Goal: Information Seeking & Learning: Learn about a topic

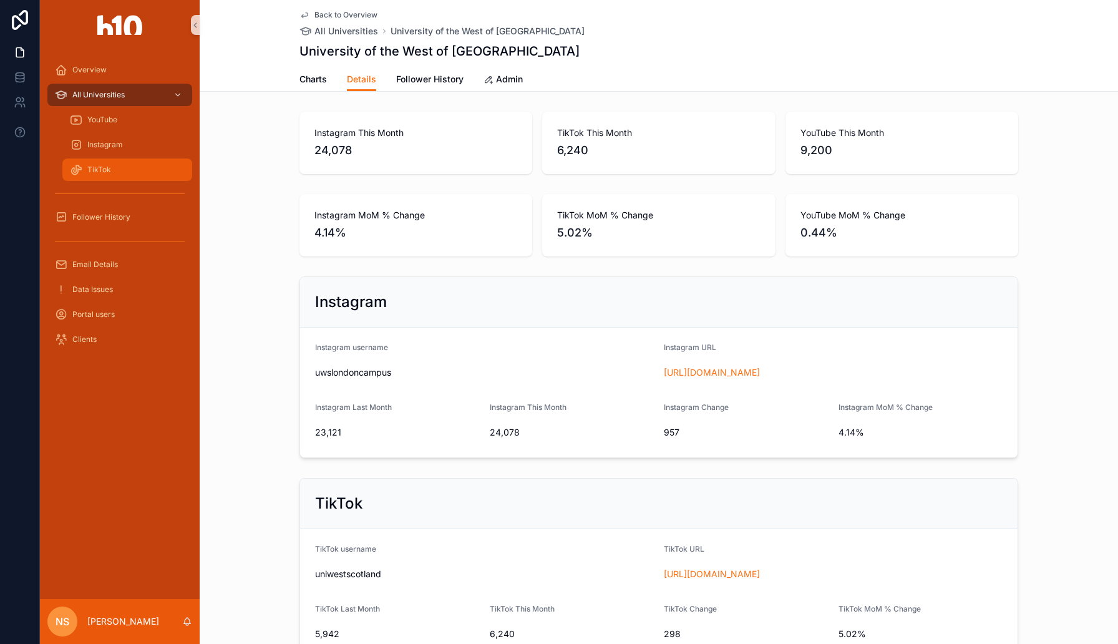
scroll to position [64, 0]
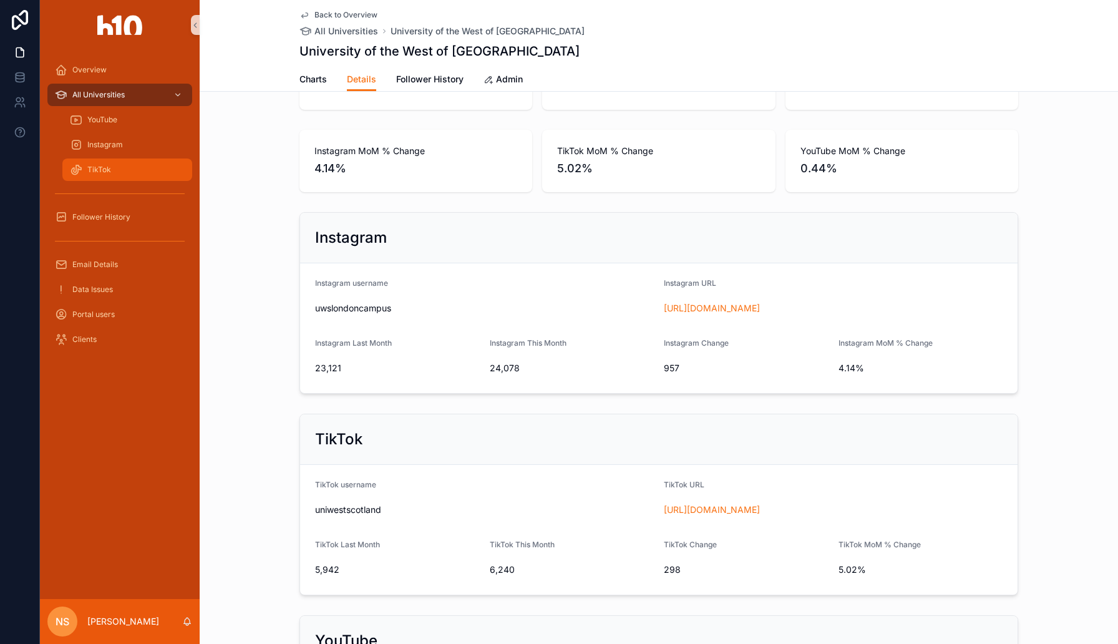
click at [123, 164] on div "TikTok" at bounding box center [127, 170] width 115 height 20
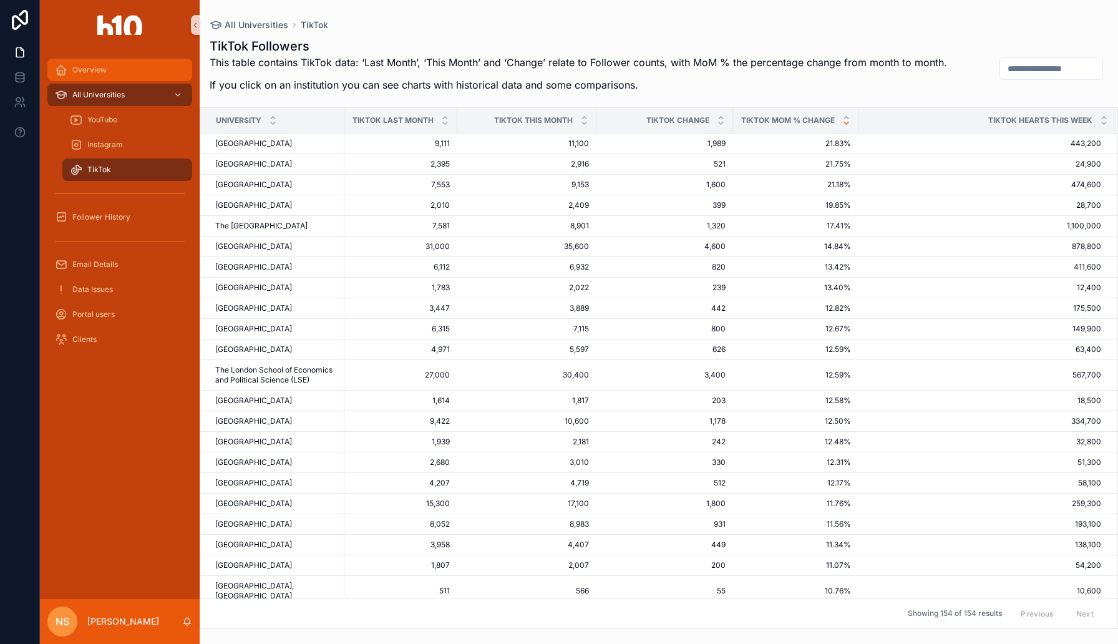
click at [126, 65] on div "Overview" at bounding box center [120, 70] width 130 height 20
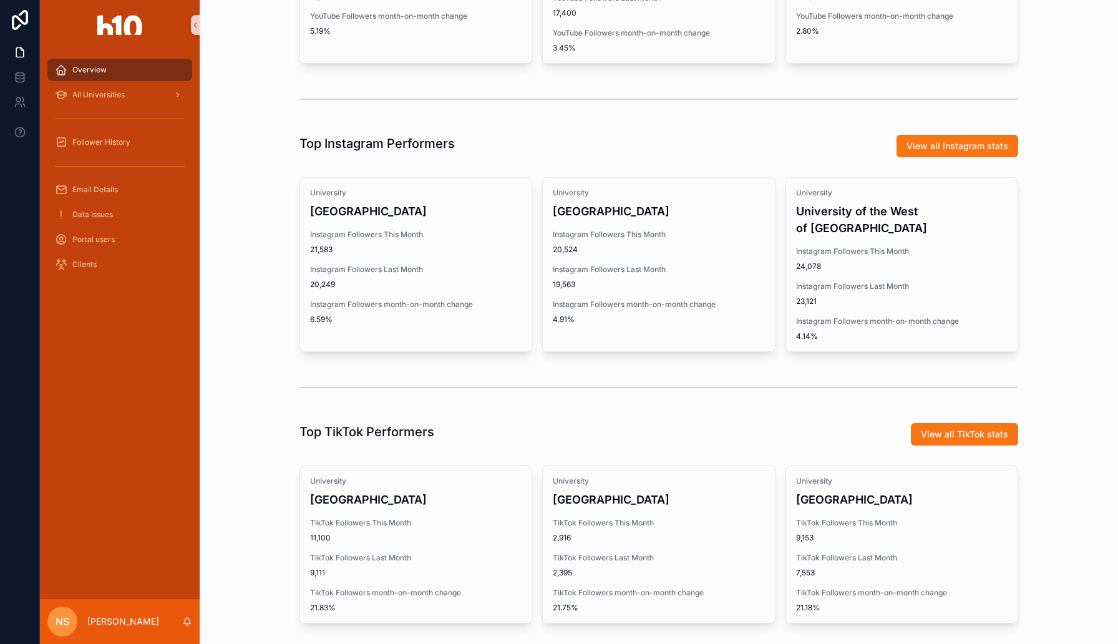
scroll to position [498, 0]
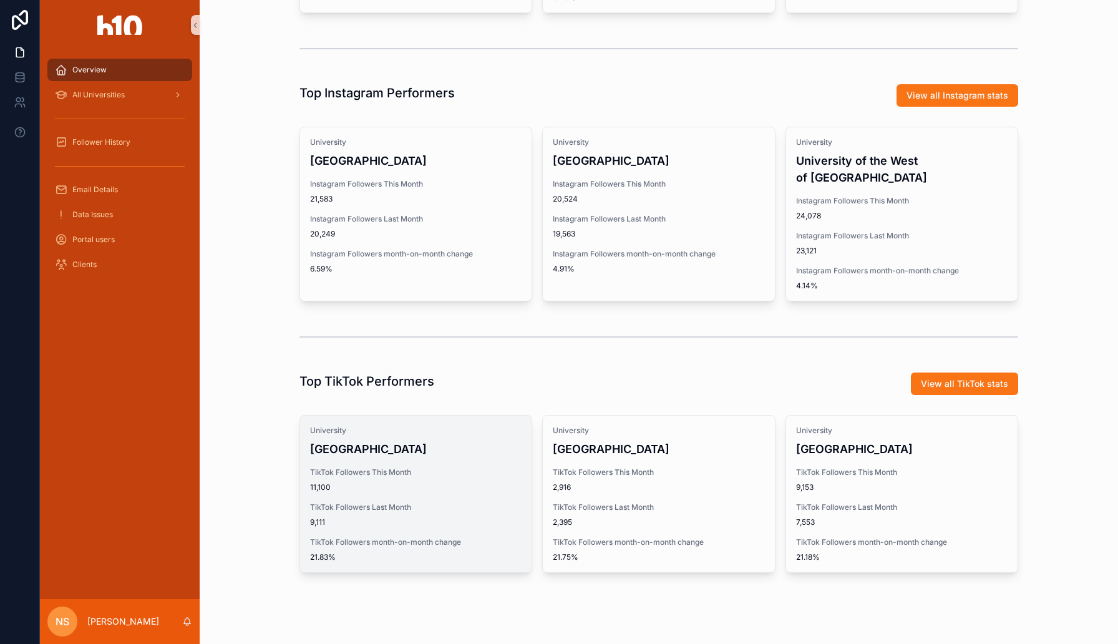
click at [458, 537] on span "TikTok Followers month-on-month change" at bounding box center [415, 542] width 211 height 10
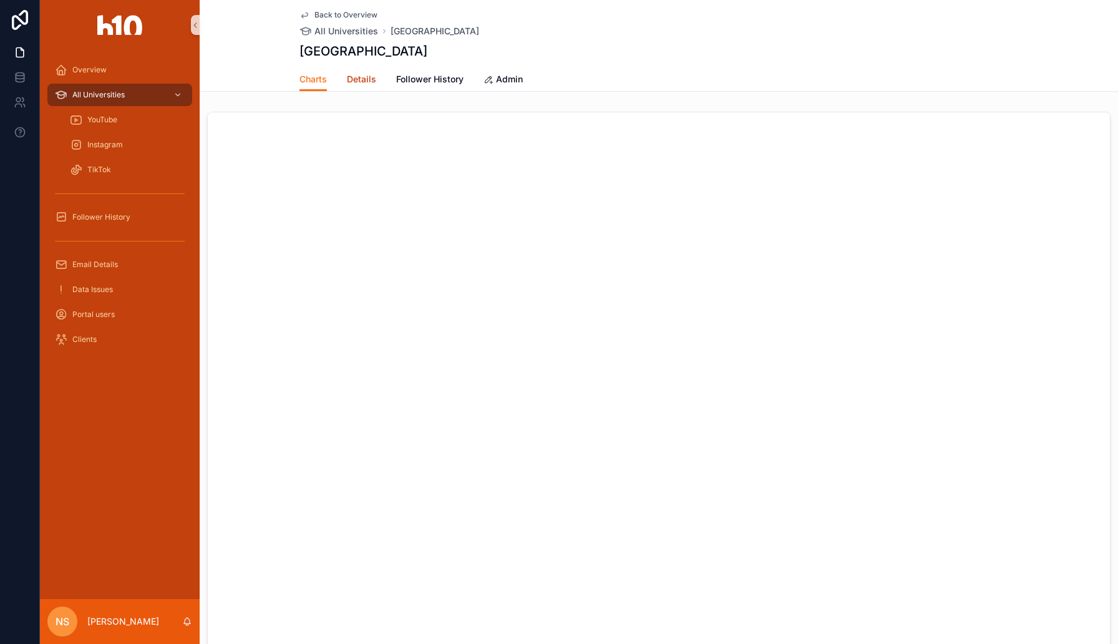
click at [367, 82] on span "Details" at bounding box center [361, 79] width 29 height 12
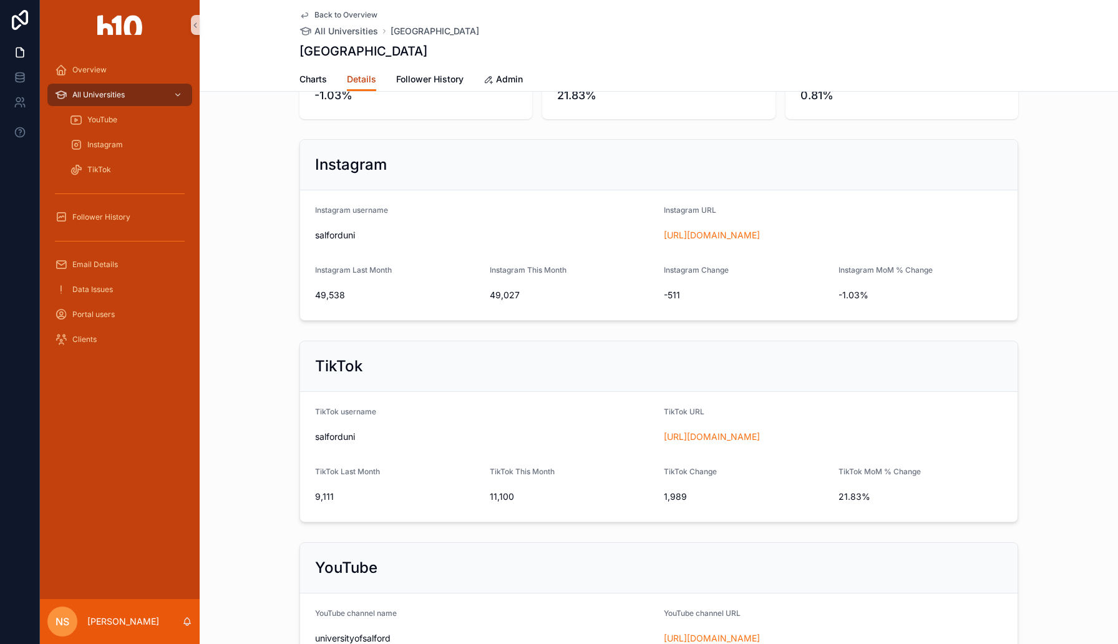
scroll to position [167, 0]
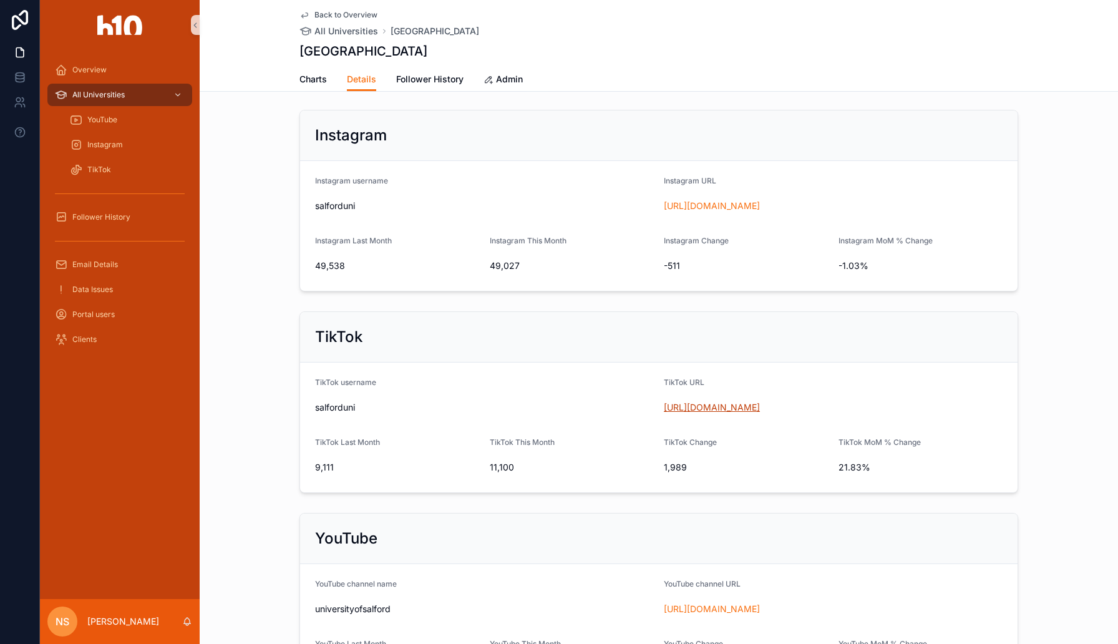
click at [715, 402] on link "[URL][DOMAIN_NAME]" at bounding box center [712, 407] width 96 height 11
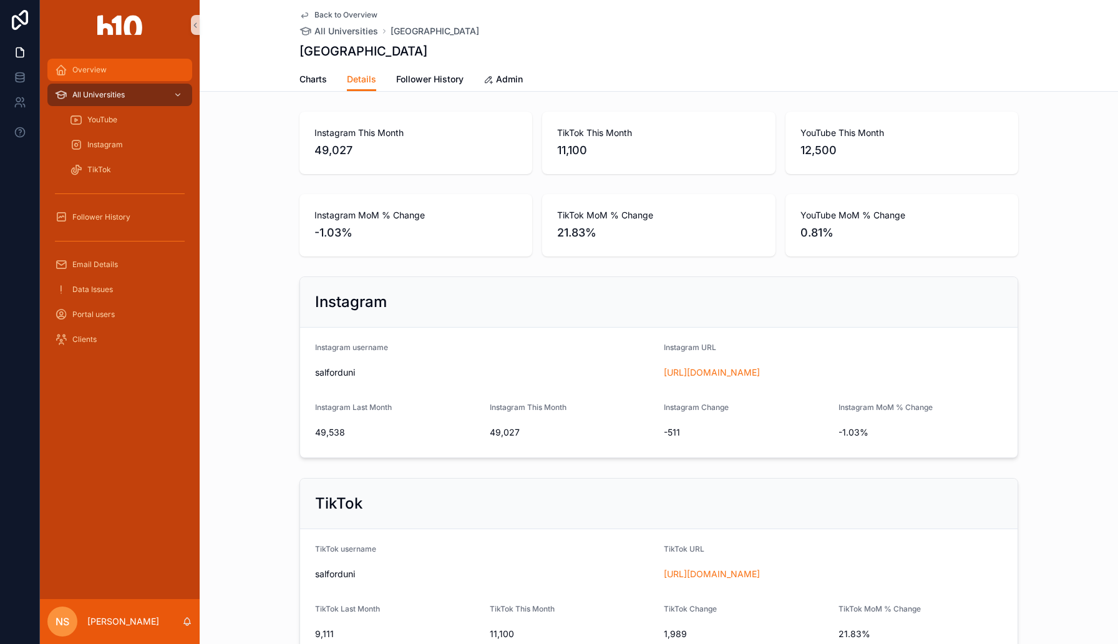
click at [124, 74] on div "Overview" at bounding box center [120, 70] width 130 height 20
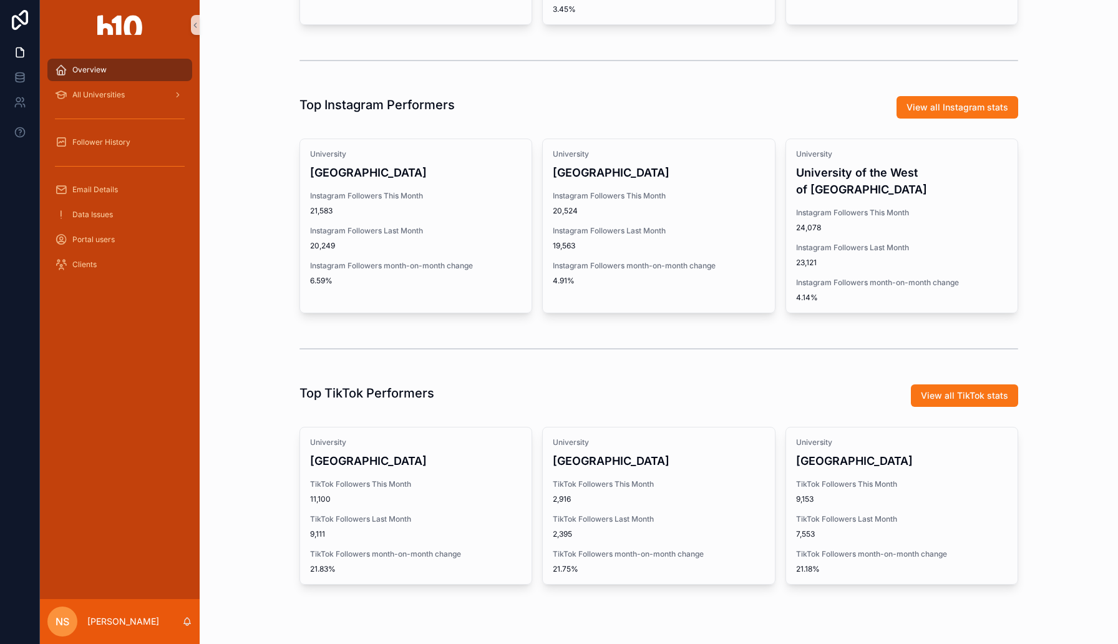
scroll to position [498, 0]
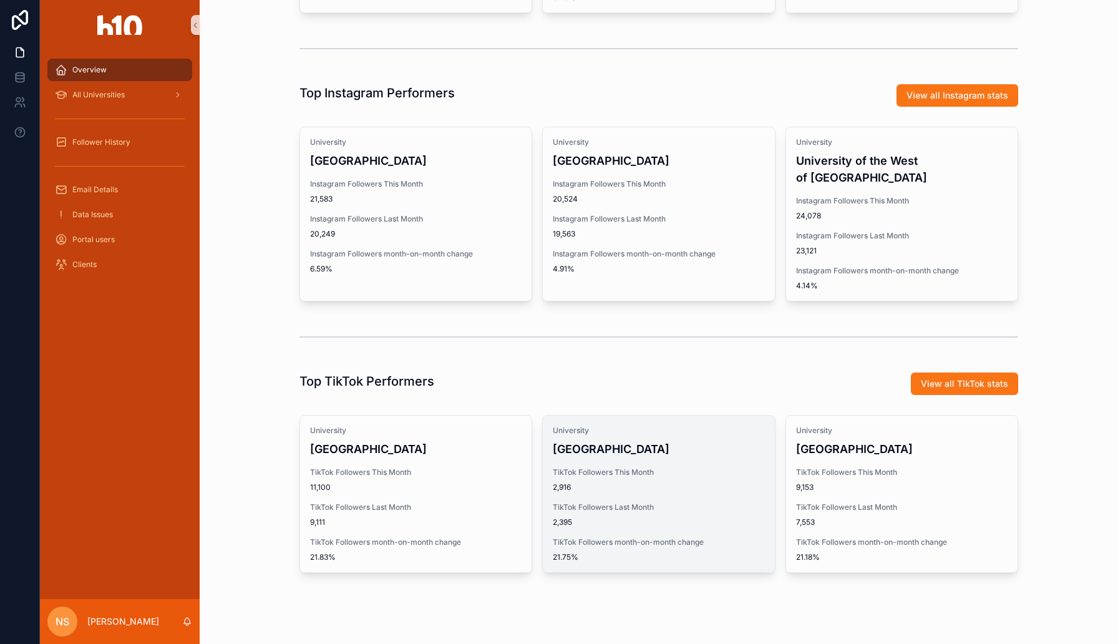
click at [699, 482] on span "2,916" at bounding box center [658, 487] width 211 height 10
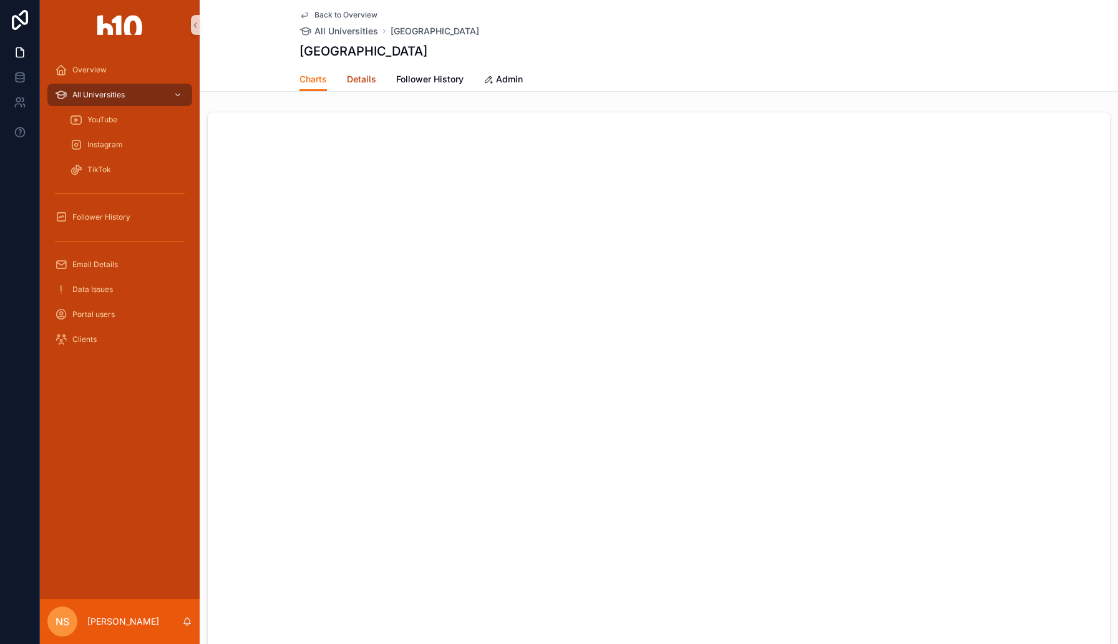
click at [347, 69] on link "Details" at bounding box center [361, 80] width 29 height 25
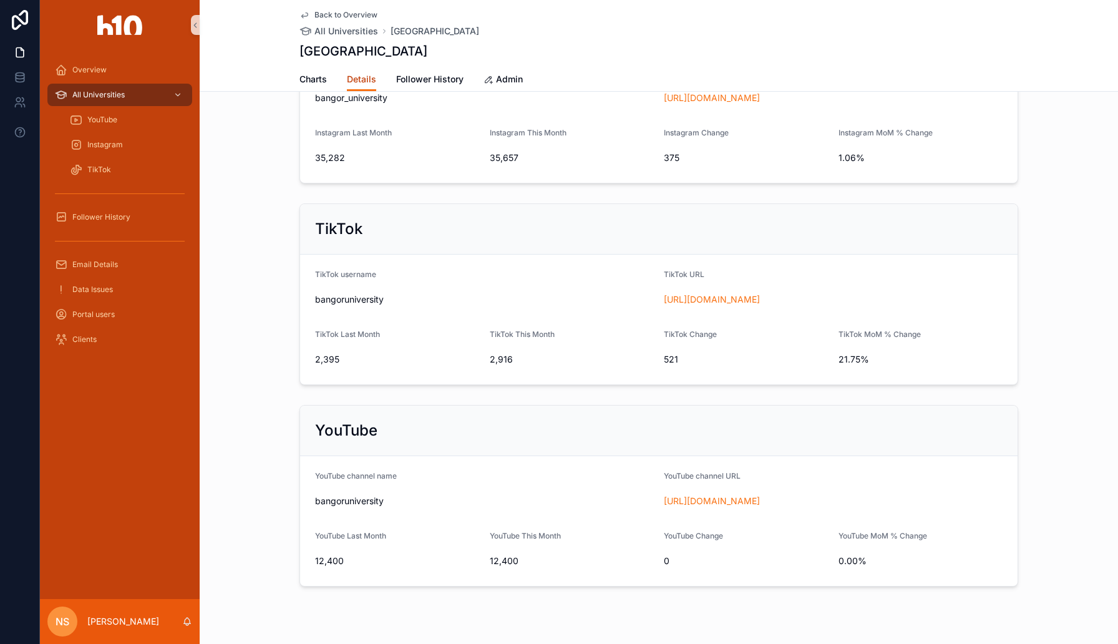
scroll to position [302, 0]
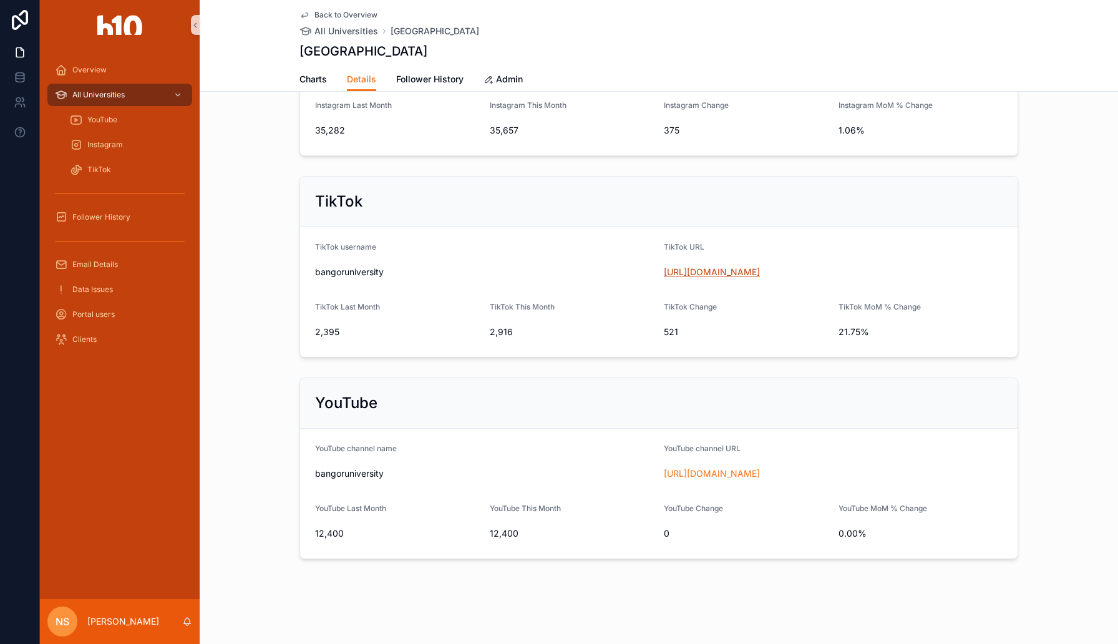
click at [722, 268] on link "https://www.tiktok.com/@bangoruniversity" at bounding box center [712, 271] width 96 height 11
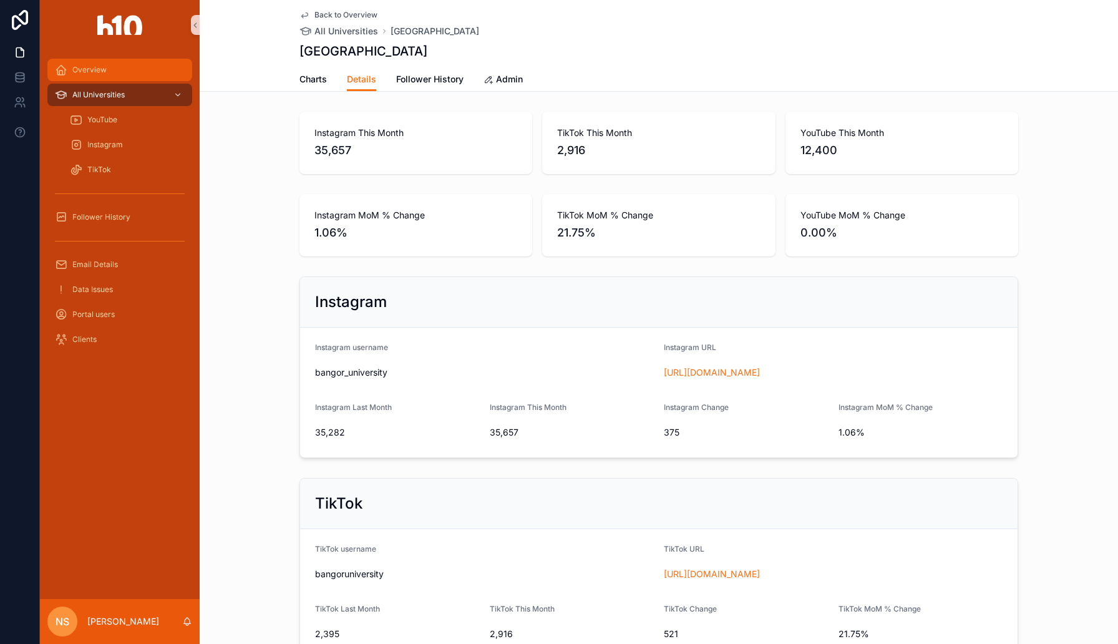
click at [128, 73] on div "Overview" at bounding box center [120, 70] width 130 height 20
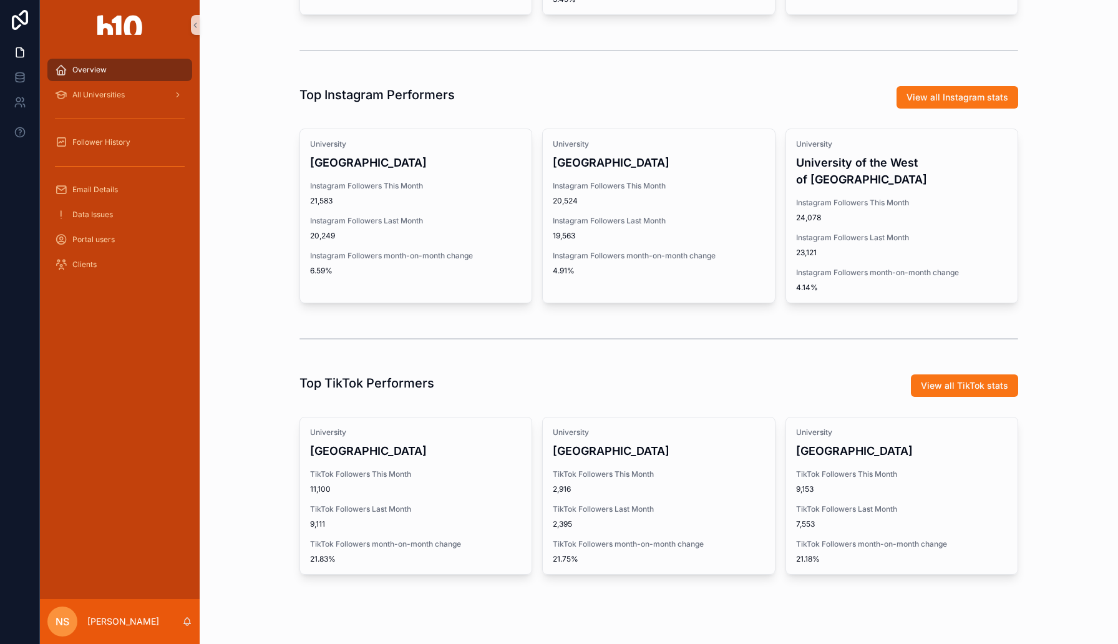
scroll to position [498, 0]
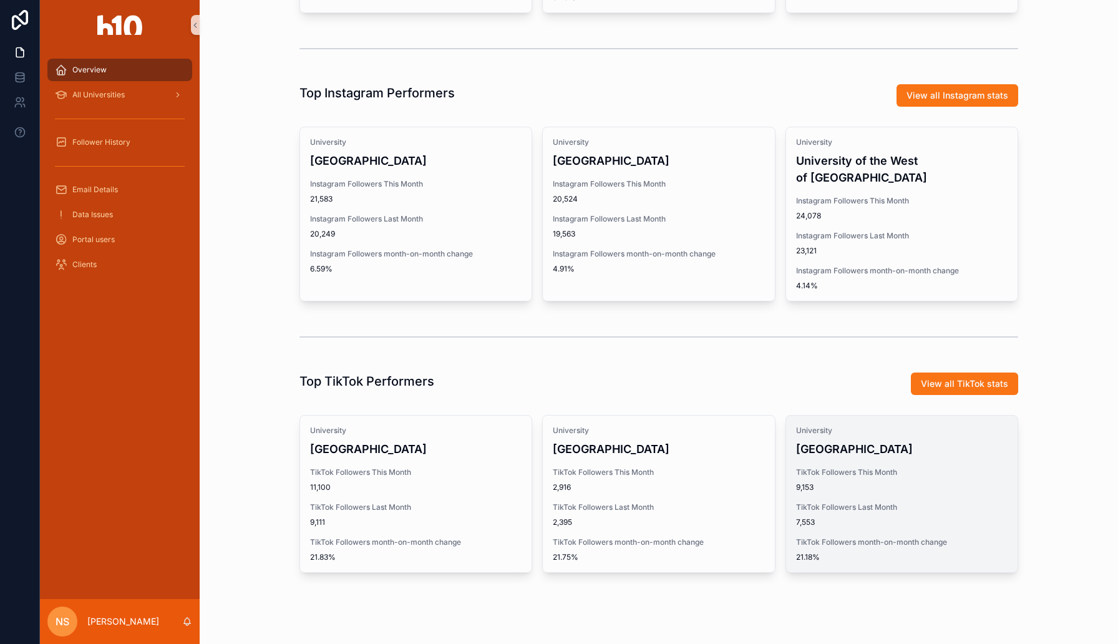
click at [830, 502] on span "TikTok Followers Last Month" at bounding box center [901, 507] width 211 height 10
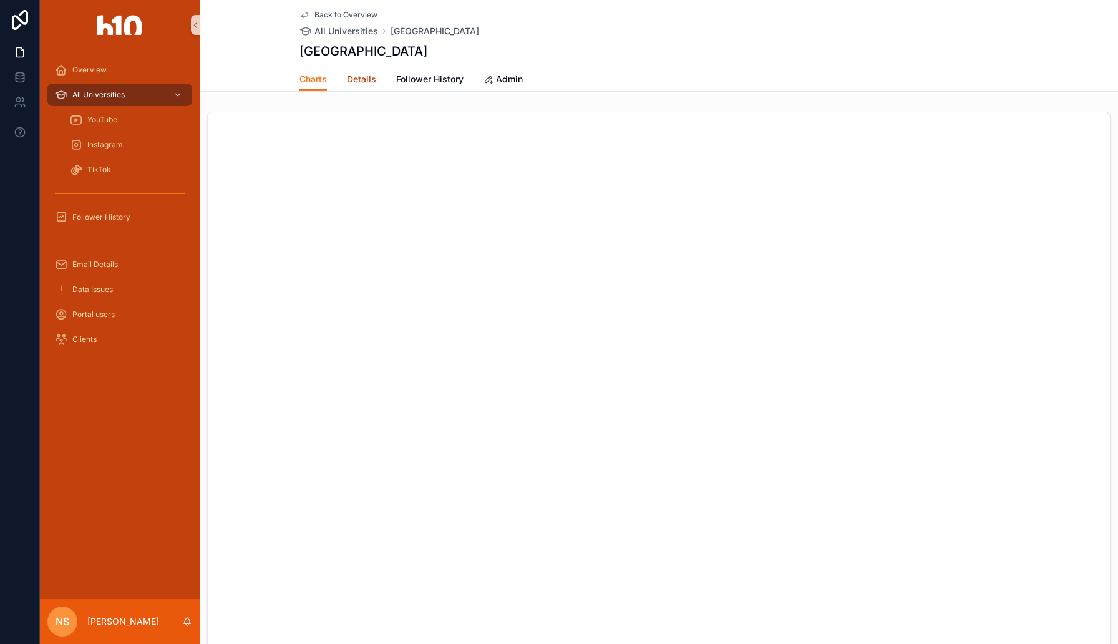
click at [359, 77] on span "Details" at bounding box center [361, 79] width 29 height 12
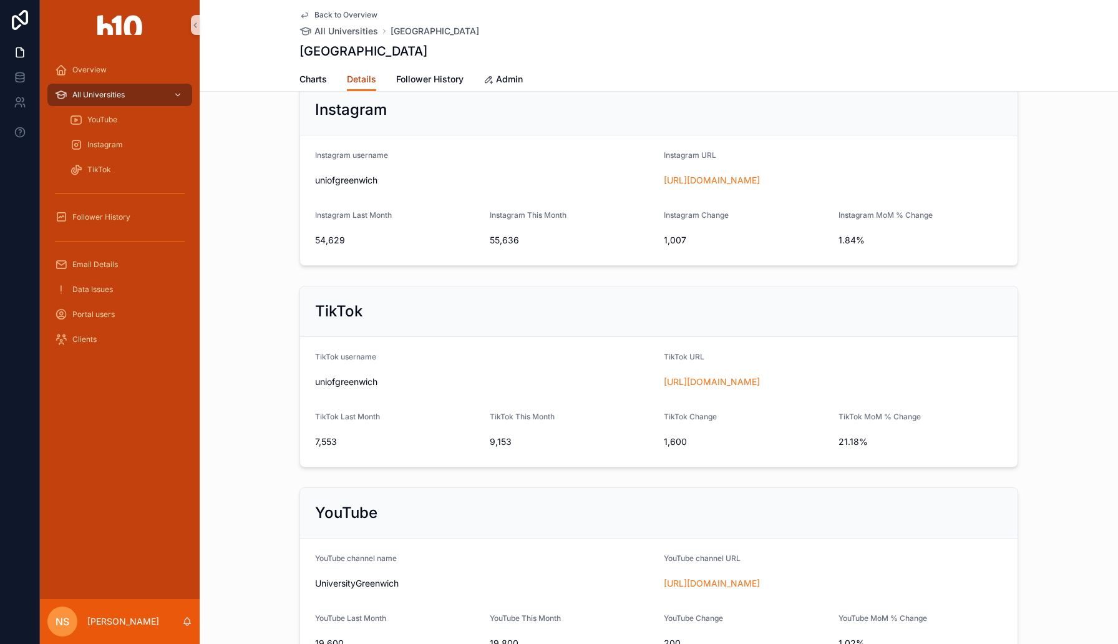
scroll to position [281, 0]
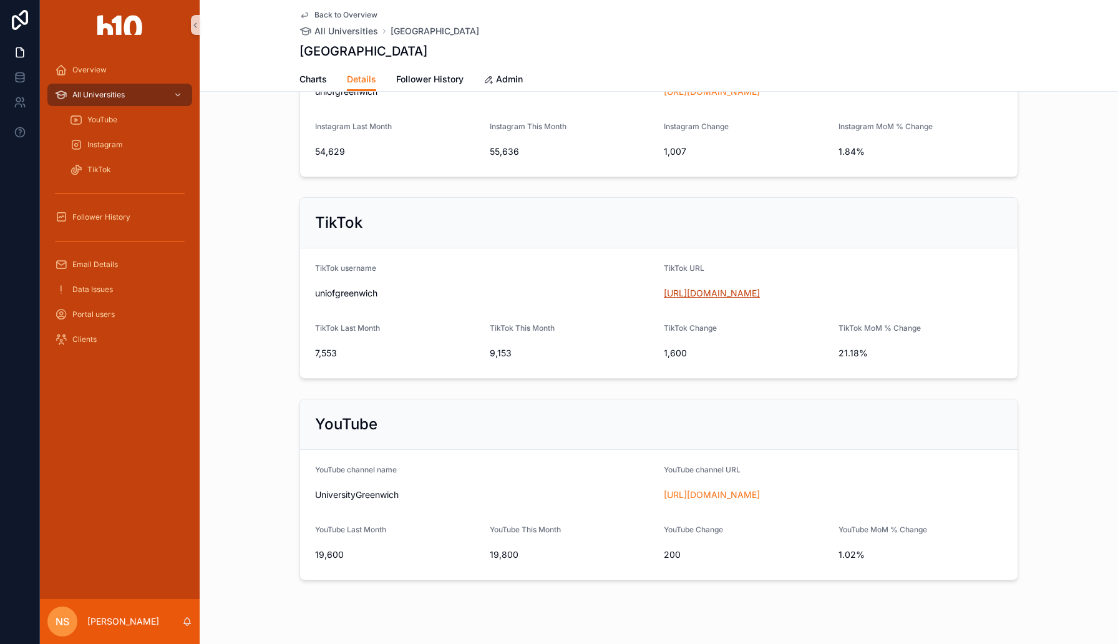
click at [685, 294] on link "https://www.tiktok.com/@uniofgreenwich" at bounding box center [712, 293] width 96 height 11
